Goal: Information Seeking & Learning: Compare options

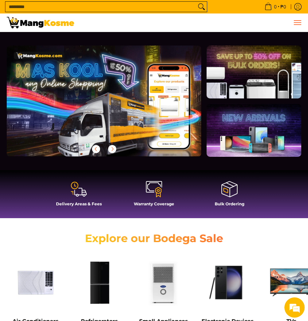
click at [297, 20] on button "Menu" at bounding box center [297, 22] width 8 height 18
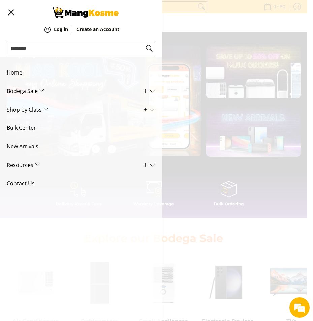
click at [45, 109] on span "Shop by Class" at bounding box center [76, 110] width 138 height 19
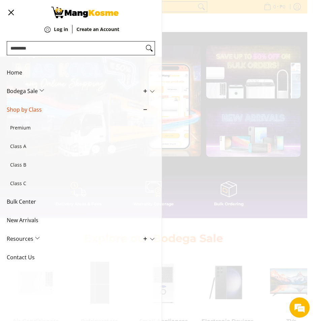
click at [45, 109] on span "Shop by Class" at bounding box center [76, 110] width 138 height 19
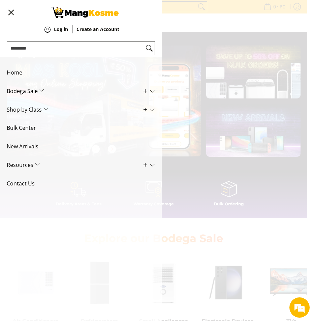
click at [41, 91] on span "Bodega Sale" at bounding box center [76, 91] width 138 height 19
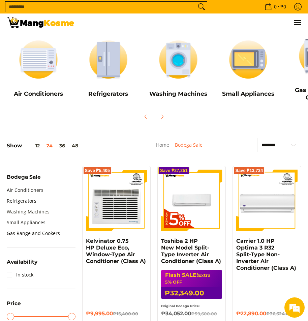
click at [34, 213] on link "Washing Machines" at bounding box center [28, 211] width 43 height 11
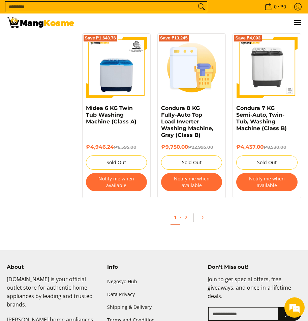
scroll to position [1248, 0]
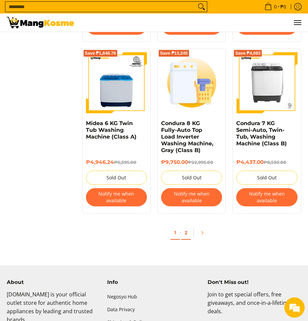
click at [187, 226] on link "2" at bounding box center [185, 233] width 9 height 14
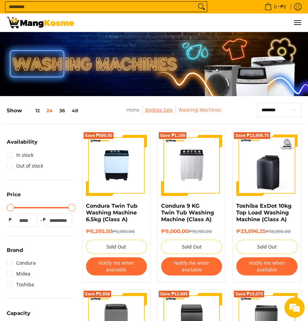
click at [160, 108] on link "Bodega Sale" at bounding box center [159, 110] width 28 height 6
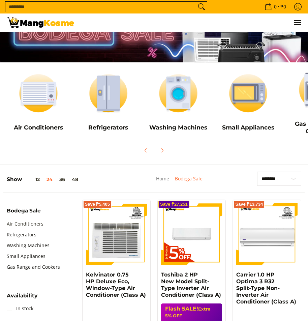
click at [27, 223] on link "Air Conditioners" at bounding box center [25, 224] width 37 height 11
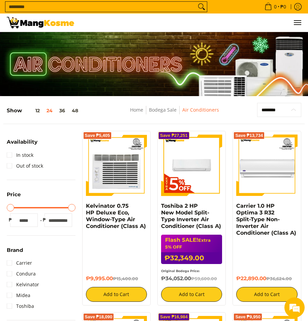
click at [273, 111] on select "**********" at bounding box center [279, 110] width 44 height 14
select select "**********"
click at [257, 103] on select "**********" at bounding box center [279, 110] width 44 height 14
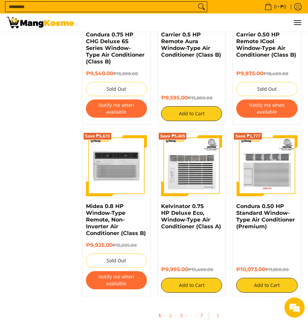
scroll to position [1184, 0]
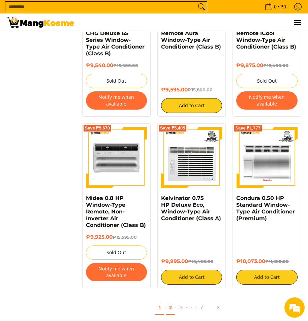
click at [172, 301] on link "2" at bounding box center [170, 308] width 9 height 14
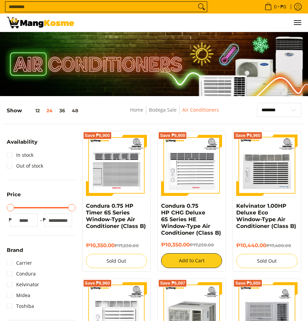
click at [217, 20] on ul "0 Log in Create an Account Search..." at bounding box center [191, 22] width 221 height 18
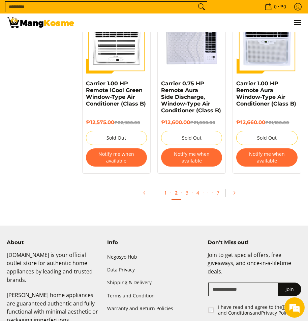
scroll to position [1282, 0]
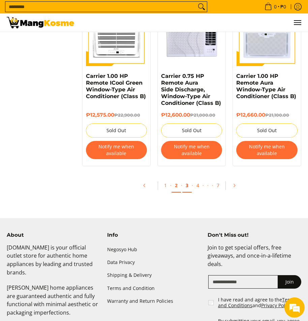
click at [190, 179] on link "3" at bounding box center [187, 186] width 9 height 14
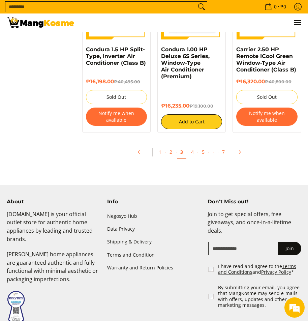
scroll to position [1259, 0]
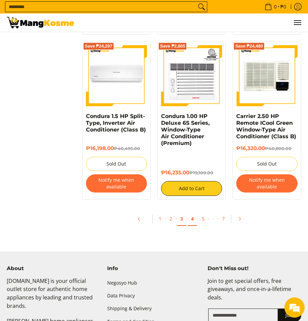
click at [194, 212] on link "4" at bounding box center [192, 219] width 9 height 14
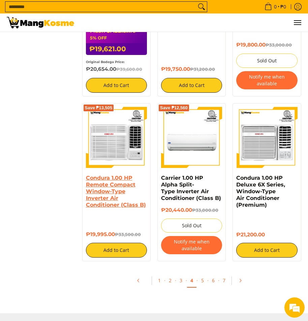
scroll to position [1248, 0]
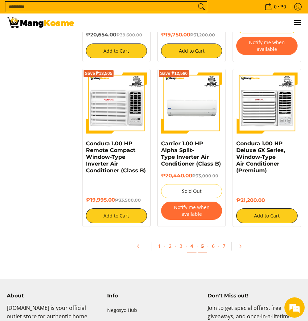
click at [205, 240] on link "5" at bounding box center [202, 247] width 9 height 14
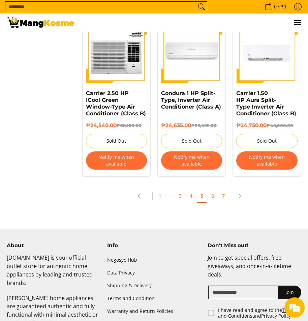
scroll to position [1316, 0]
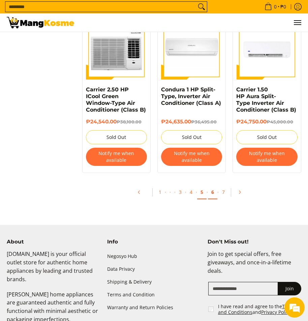
click at [212, 186] on link "6" at bounding box center [212, 193] width 9 height 14
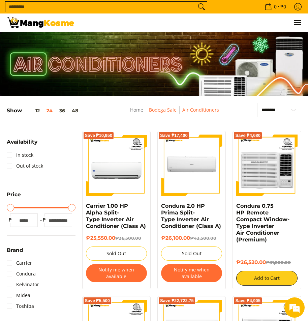
click at [165, 109] on link "Bodega Sale" at bounding box center [163, 110] width 28 height 6
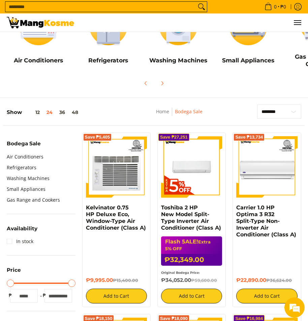
scroll to position [101, 0]
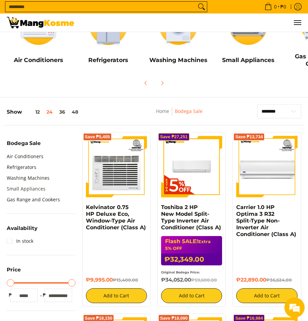
click at [30, 188] on link "Small Appliances" at bounding box center [26, 189] width 39 height 11
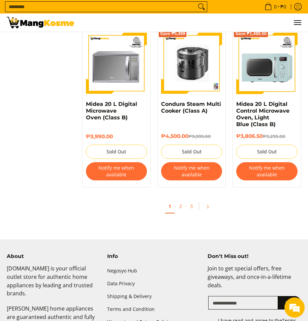
scroll to position [1147, 0]
